Goal: Transaction & Acquisition: Purchase product/service

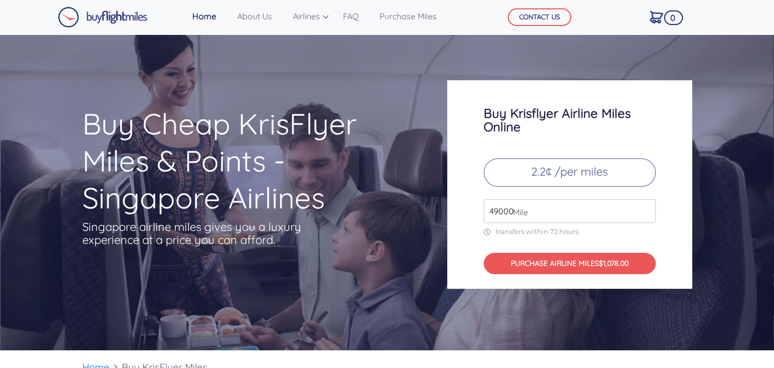
click at [526, 220] on input "49000" at bounding box center [570, 211] width 172 height 24
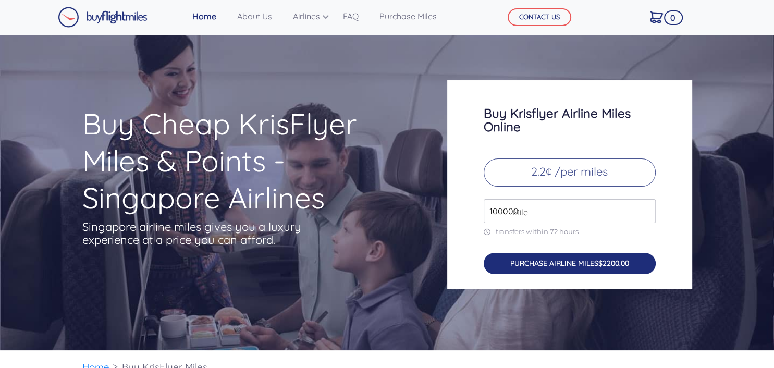
type input "100000"
click at [589, 258] on button "PURCHASE AIRLINE MILES $2200.00" at bounding box center [570, 263] width 172 height 21
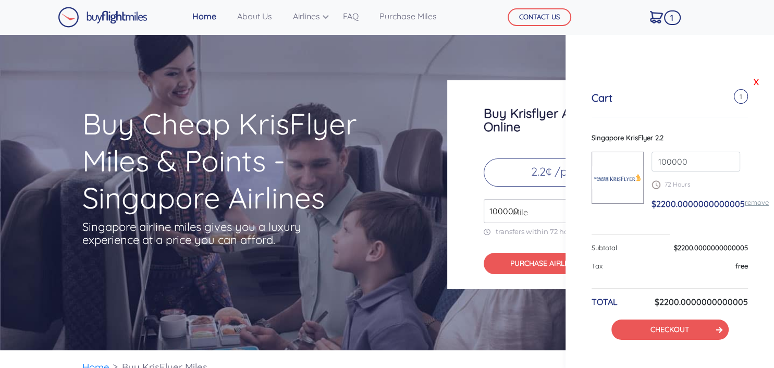
click at [758, 81] on link "X" at bounding box center [756, 82] width 10 height 16
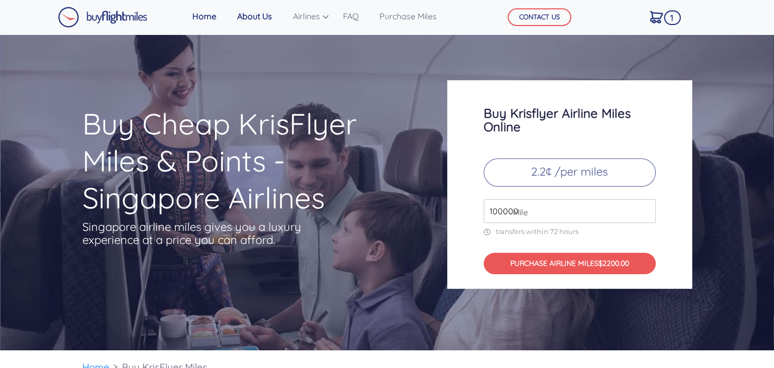
click at [258, 17] on link "About Us" at bounding box center [254, 16] width 43 height 21
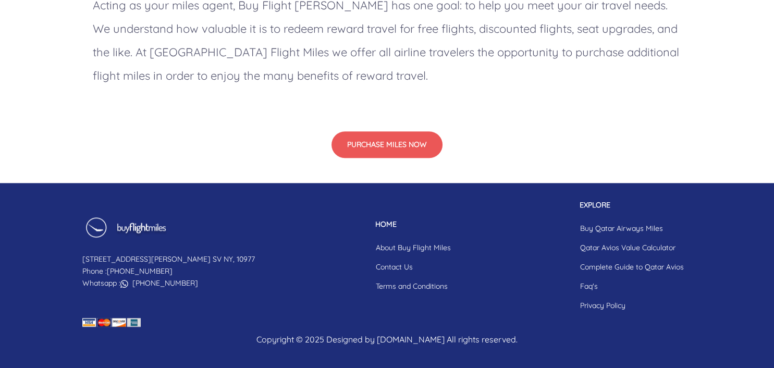
scroll to position [989, 0]
